Goal: Information Seeking & Learning: Learn about a topic

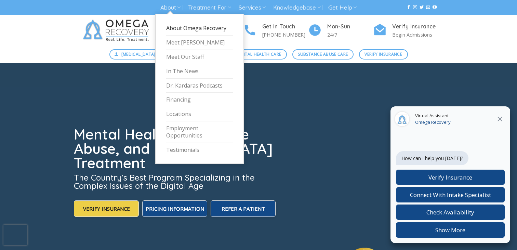
click at [174, 29] on link "About Omega Recovery" at bounding box center [199, 28] width 67 height 14
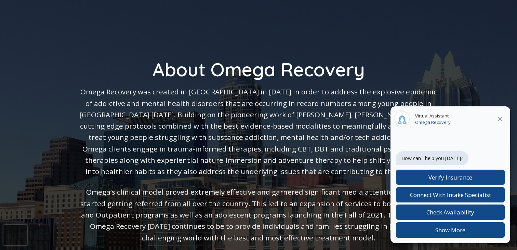
scroll to position [76, 0]
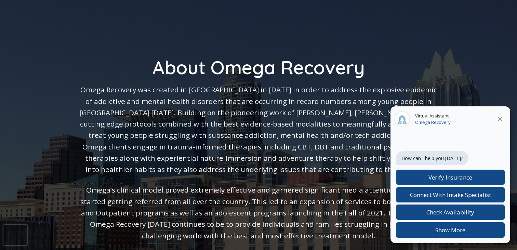
click at [502, 120] on icon at bounding box center [499, 119] width 8 height 8
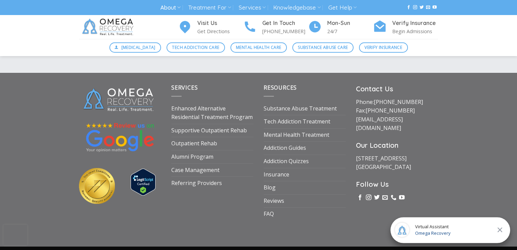
scroll to position [1197, 0]
